Goal: Find contact information: Find contact information

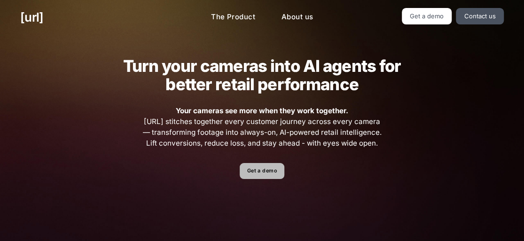
click at [275, 180] on link "Get a demo" at bounding box center [262, 171] width 45 height 16
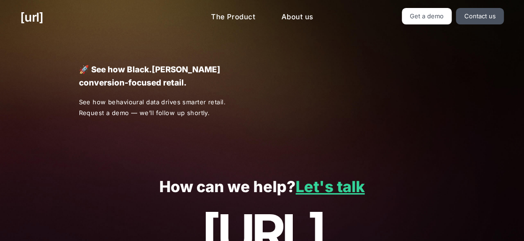
drag, startPoint x: 275, startPoint y: 184, endPoint x: 267, endPoint y: 179, distance: 9.5
click at [272, 182] on p "How can we help? Let's talk" at bounding box center [261, 187] width 483 height 17
click at [267, 179] on p "How can we help? Let's talk" at bounding box center [261, 187] width 483 height 17
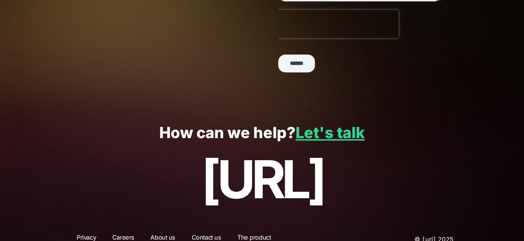
scroll to position [309, 0]
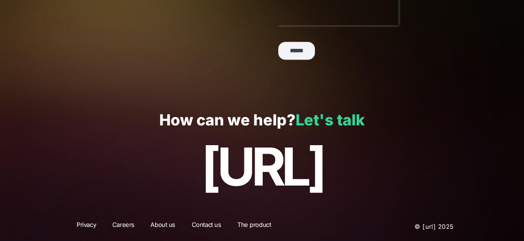
click at [327, 118] on link "Let's talk" at bounding box center [330, 120] width 69 height 18
